Goal: Information Seeking & Learning: Learn about a topic

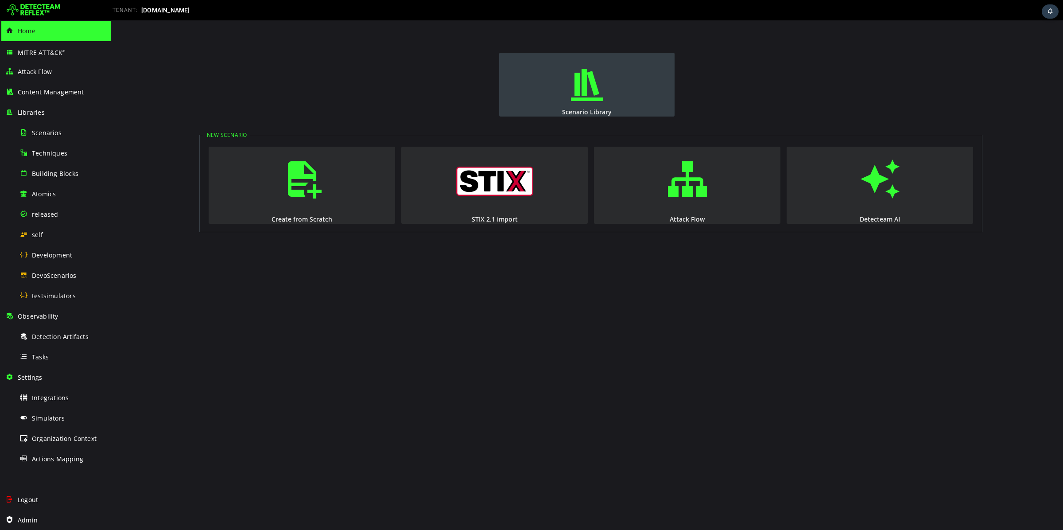
click at [622, 103] on button "Scenario Library" at bounding box center [586, 85] width 175 height 64
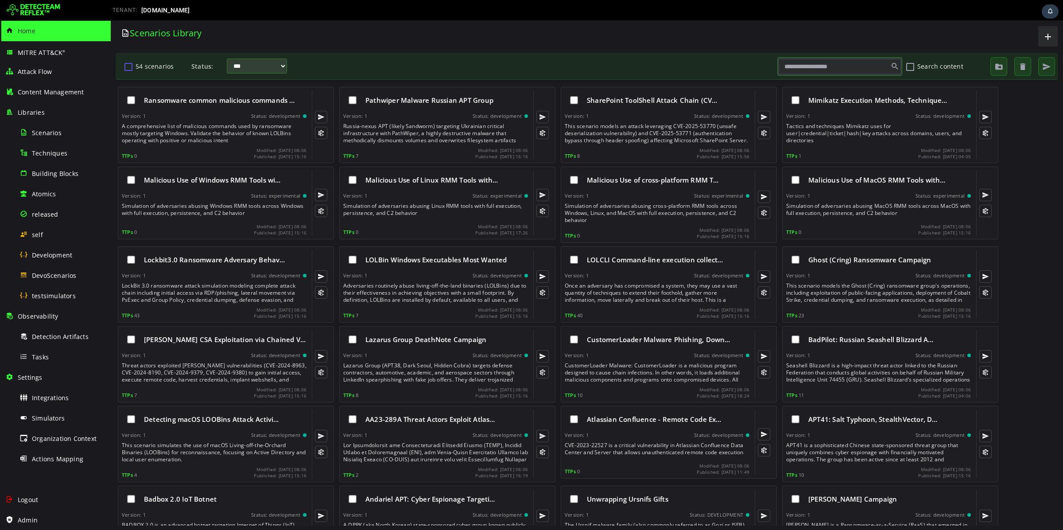
click at [126, 68] on button "54 scenarios" at bounding box center [128, 66] width 11 height 15
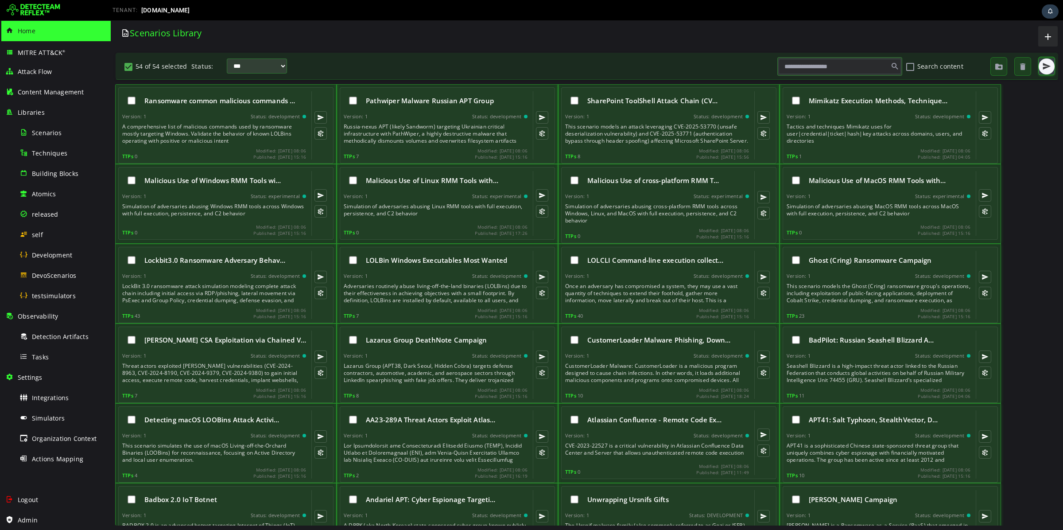
click at [1041, 68] on button "button" at bounding box center [1047, 66] width 16 height 16
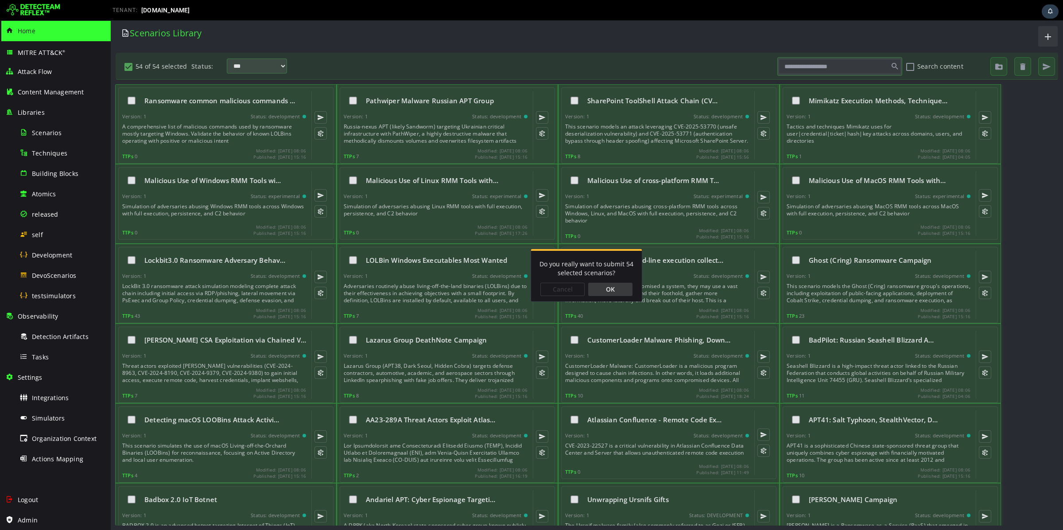
click at [597, 287] on div "OK" at bounding box center [610, 289] width 44 height 13
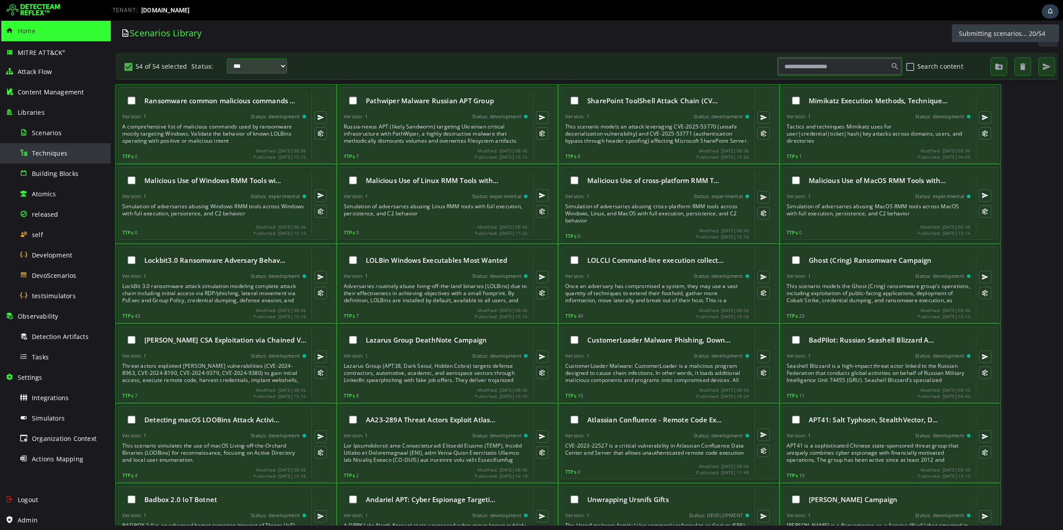
click at [47, 156] on span "Techniques" at bounding box center [49, 153] width 35 height 8
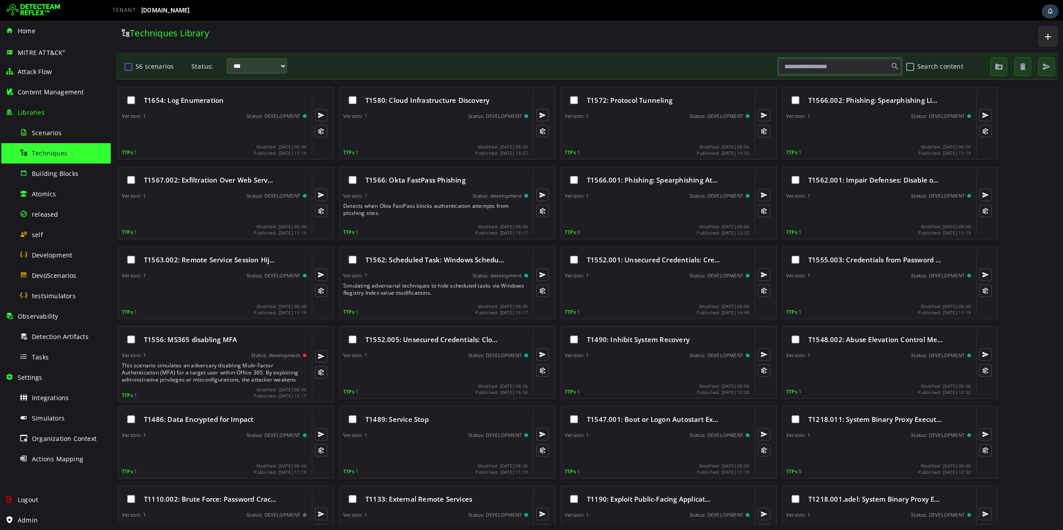
click at [128, 66] on button "56 scenarios" at bounding box center [128, 66] width 11 height 15
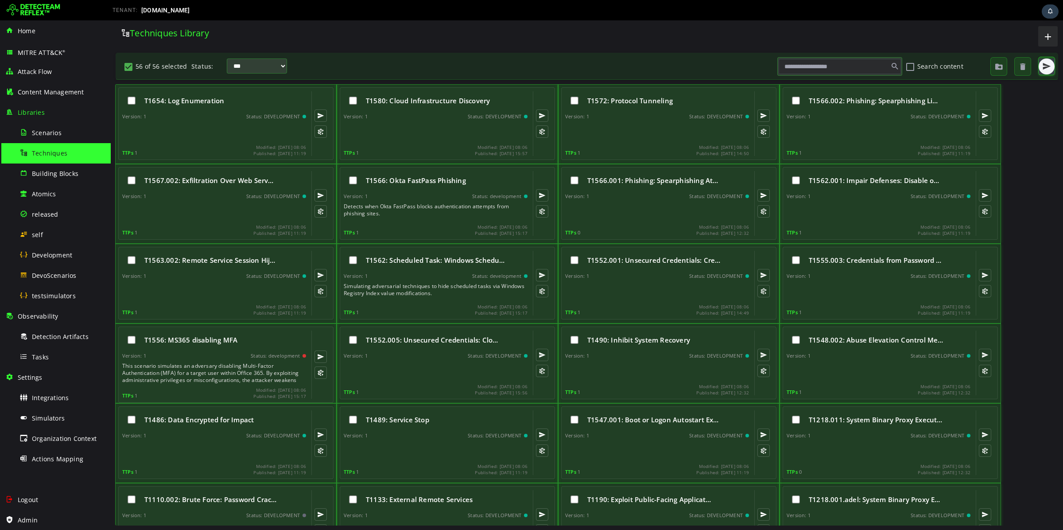
click at [1043, 70] on span "button" at bounding box center [1046, 66] width 9 height 9
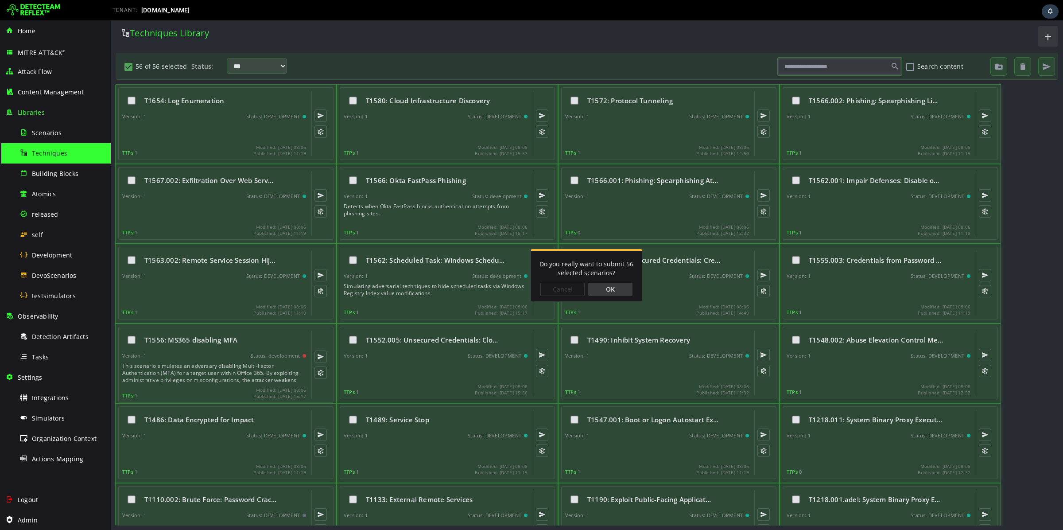
click at [602, 283] on div "OK" at bounding box center [610, 289] width 44 height 13
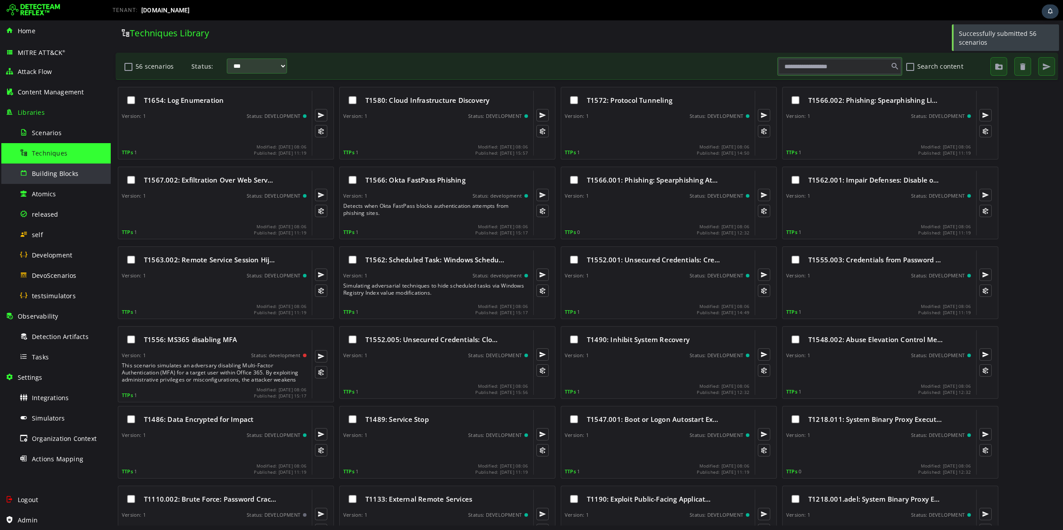
click at [56, 174] on span "Building Blocks" at bounding box center [55, 173] width 47 height 8
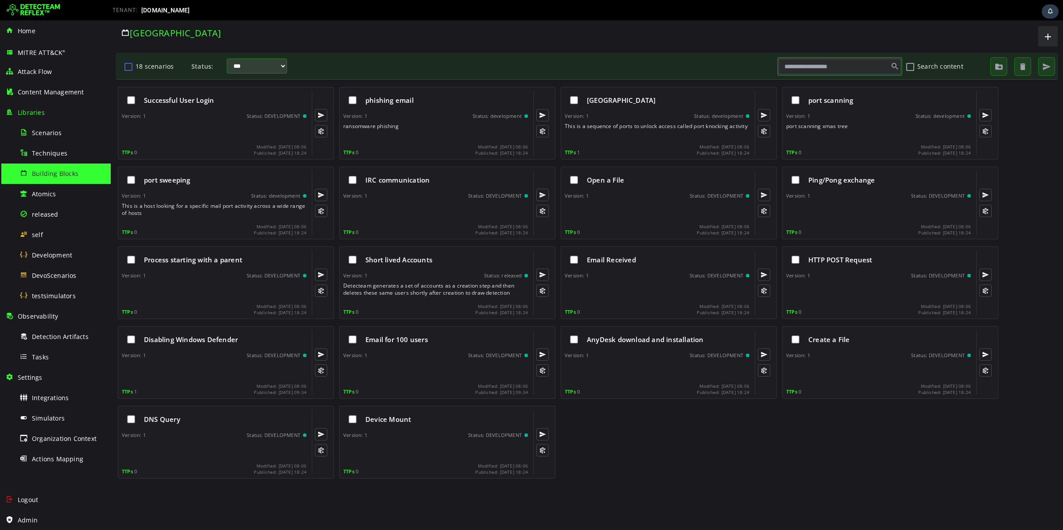
click at [125, 67] on button "18 scenarios" at bounding box center [128, 66] width 11 height 15
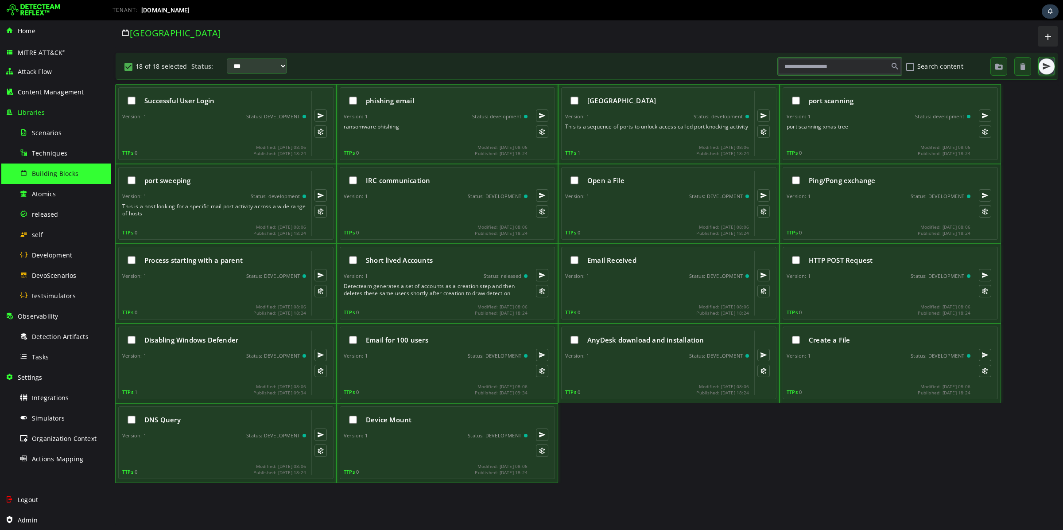
click at [1051, 64] on span "button" at bounding box center [1046, 66] width 9 height 9
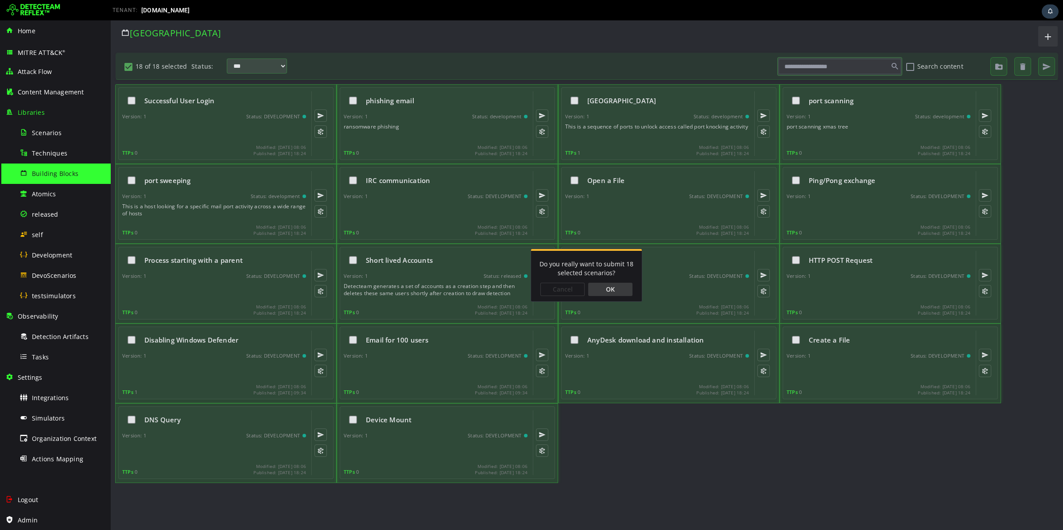
click at [603, 285] on div "OK" at bounding box center [610, 289] width 44 height 13
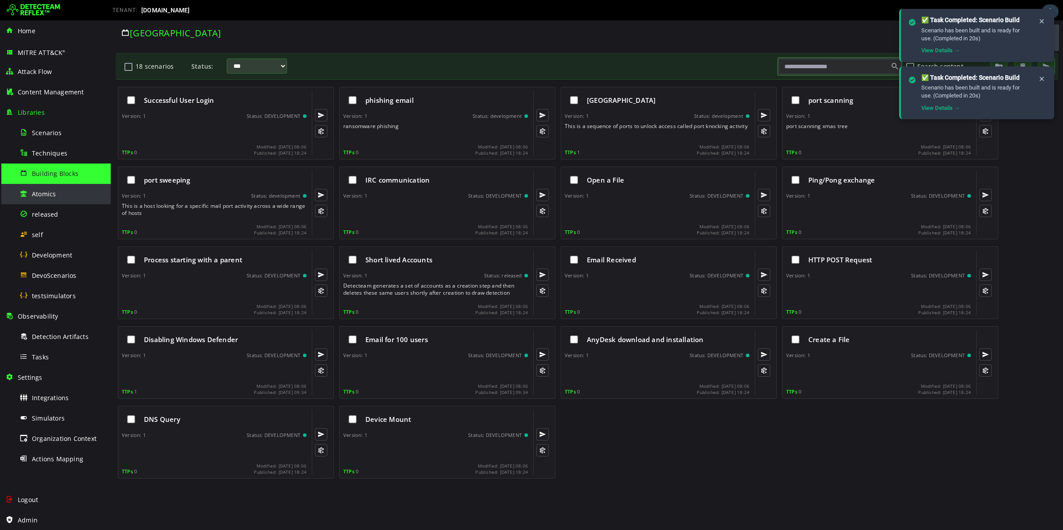
click at [31, 194] on div "Atomics" at bounding box center [62, 194] width 86 height 20
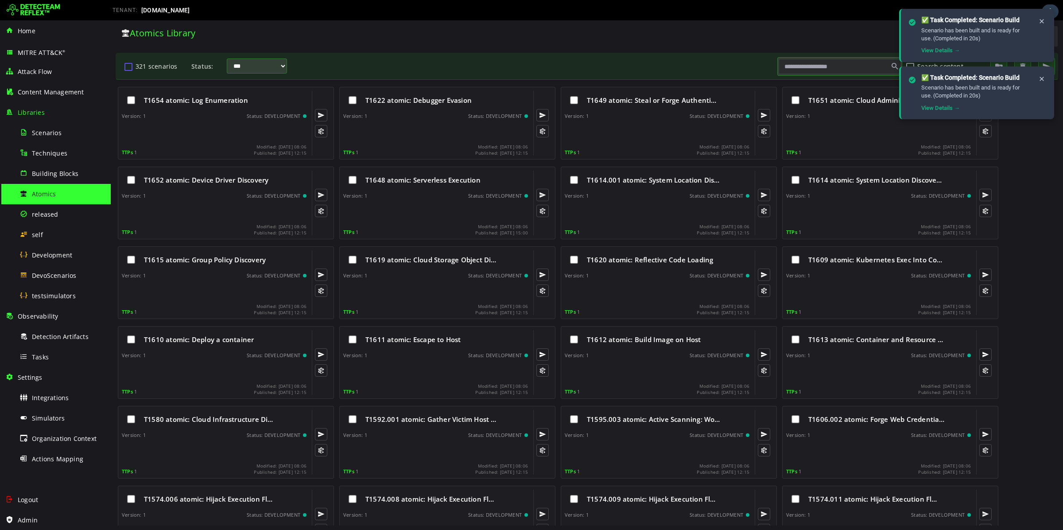
click at [127, 66] on button "321 scenarios" at bounding box center [128, 66] width 11 height 15
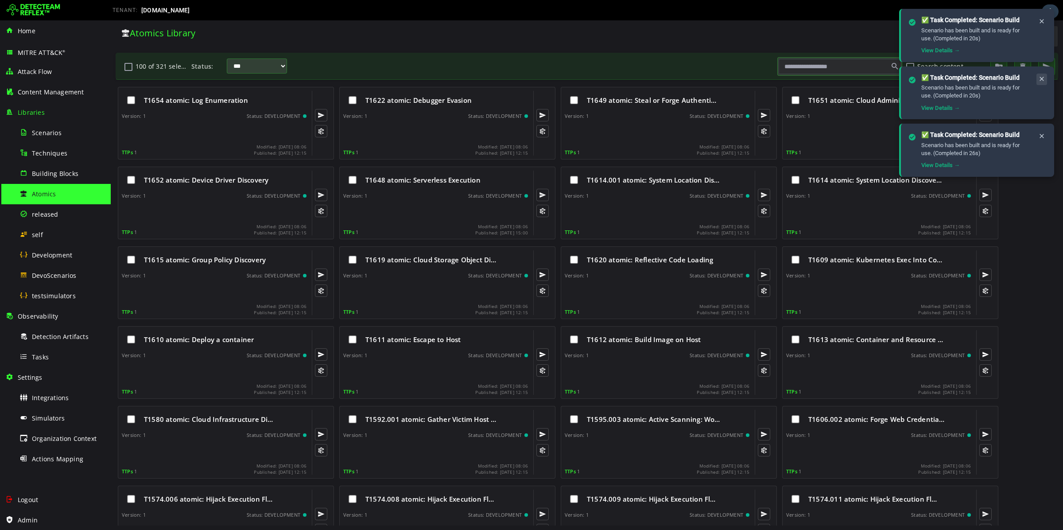
click at [1041, 78] on icon at bounding box center [1041, 79] width 7 height 8
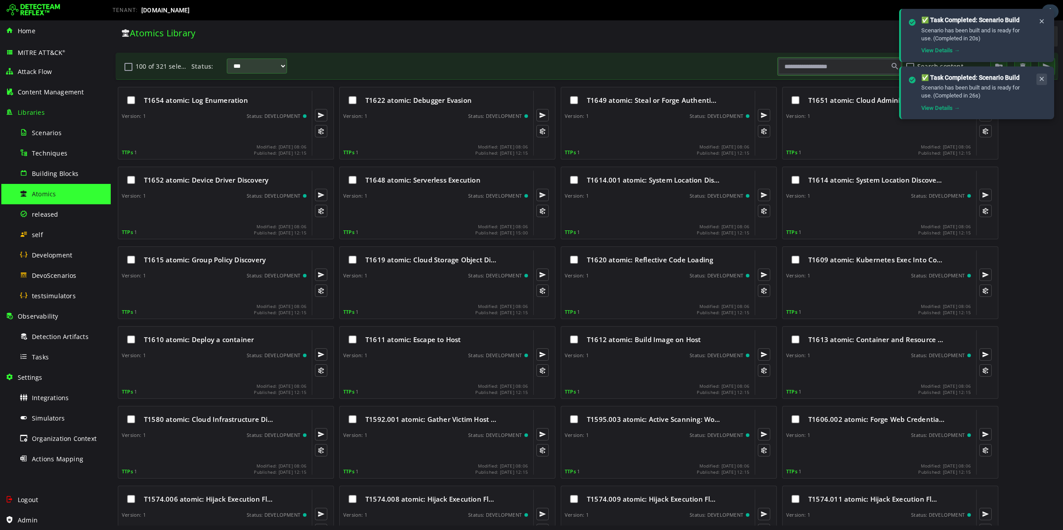
click at [1046, 78] on button at bounding box center [1042, 80] width 11 height 12
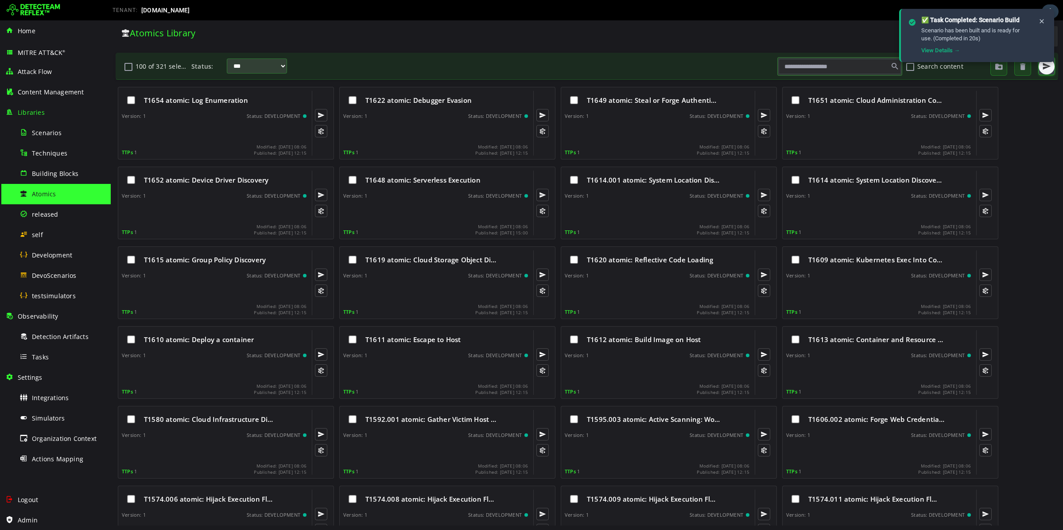
click at [1045, 65] on span "button" at bounding box center [1046, 66] width 9 height 9
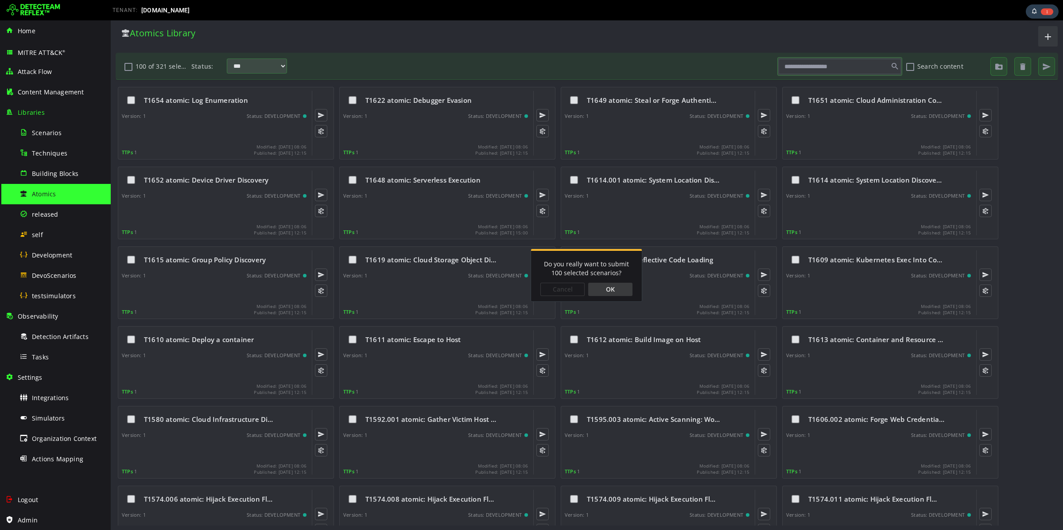
click at [614, 289] on div "OK" at bounding box center [610, 289] width 44 height 13
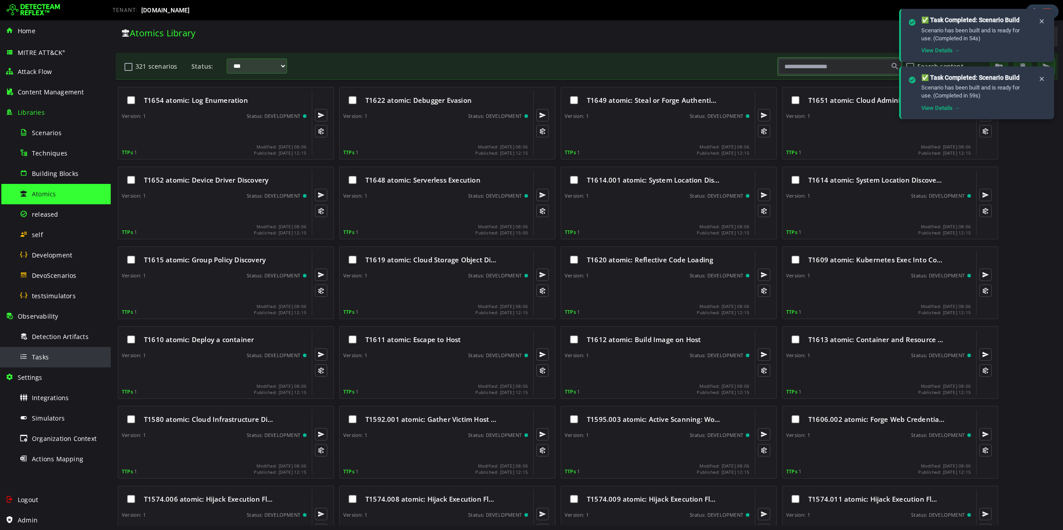
click at [69, 355] on div "Tasks" at bounding box center [62, 357] width 86 height 20
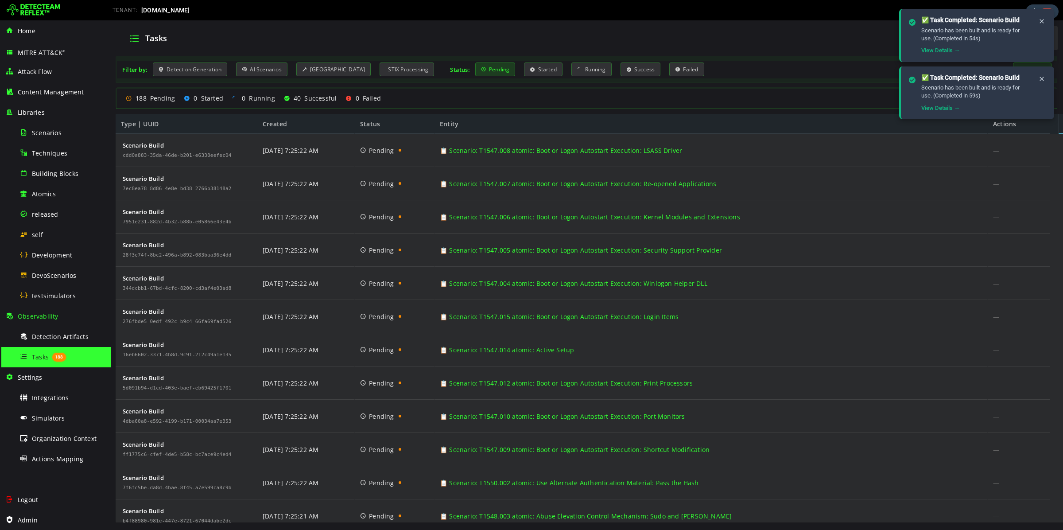
click at [489, 74] on div "Pending" at bounding box center [495, 69] width 40 height 14
